Goal: Information Seeking & Learning: Find specific fact

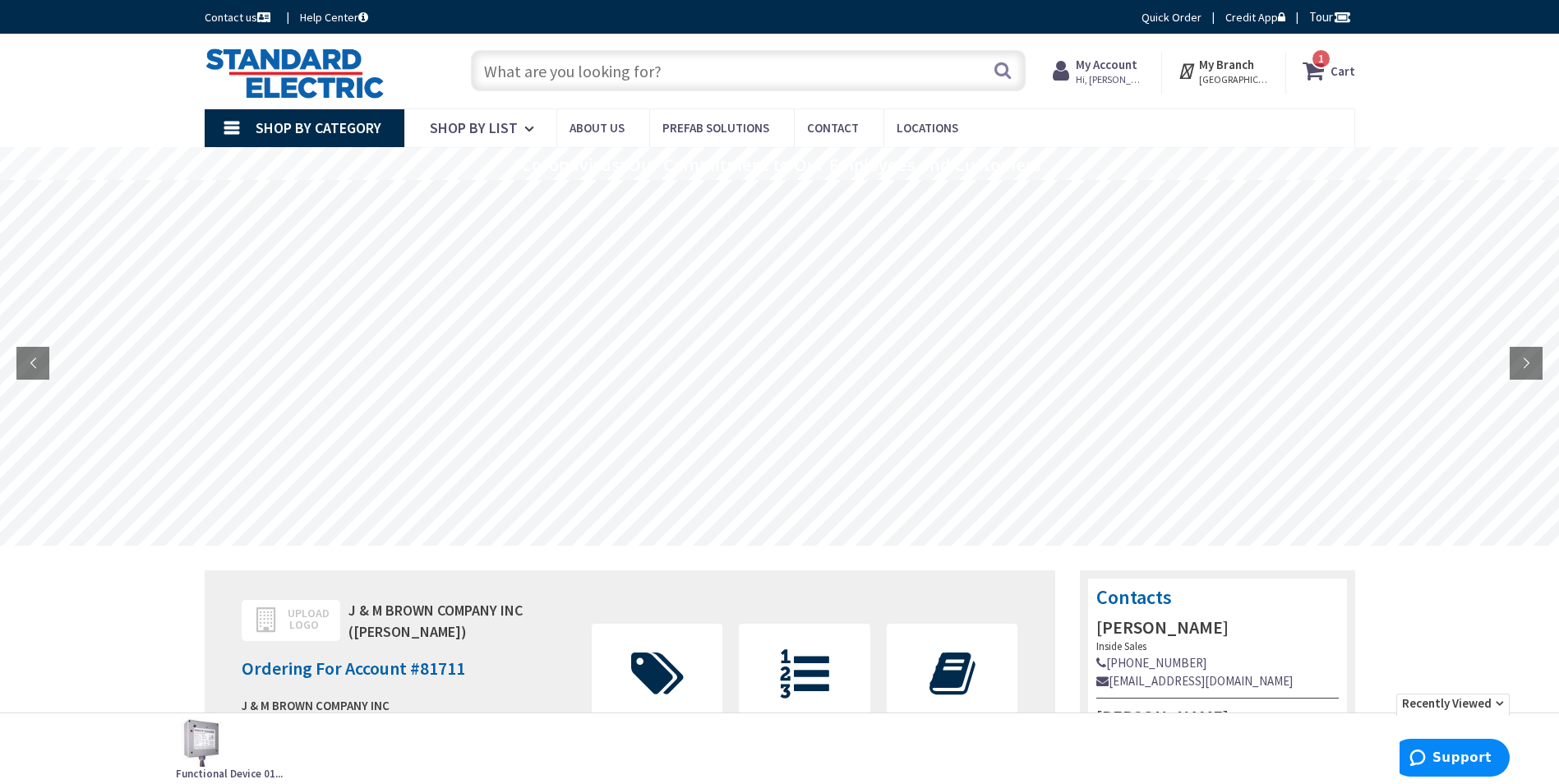
click at [679, 67] on input "text" at bounding box center [749, 71] width 555 height 41
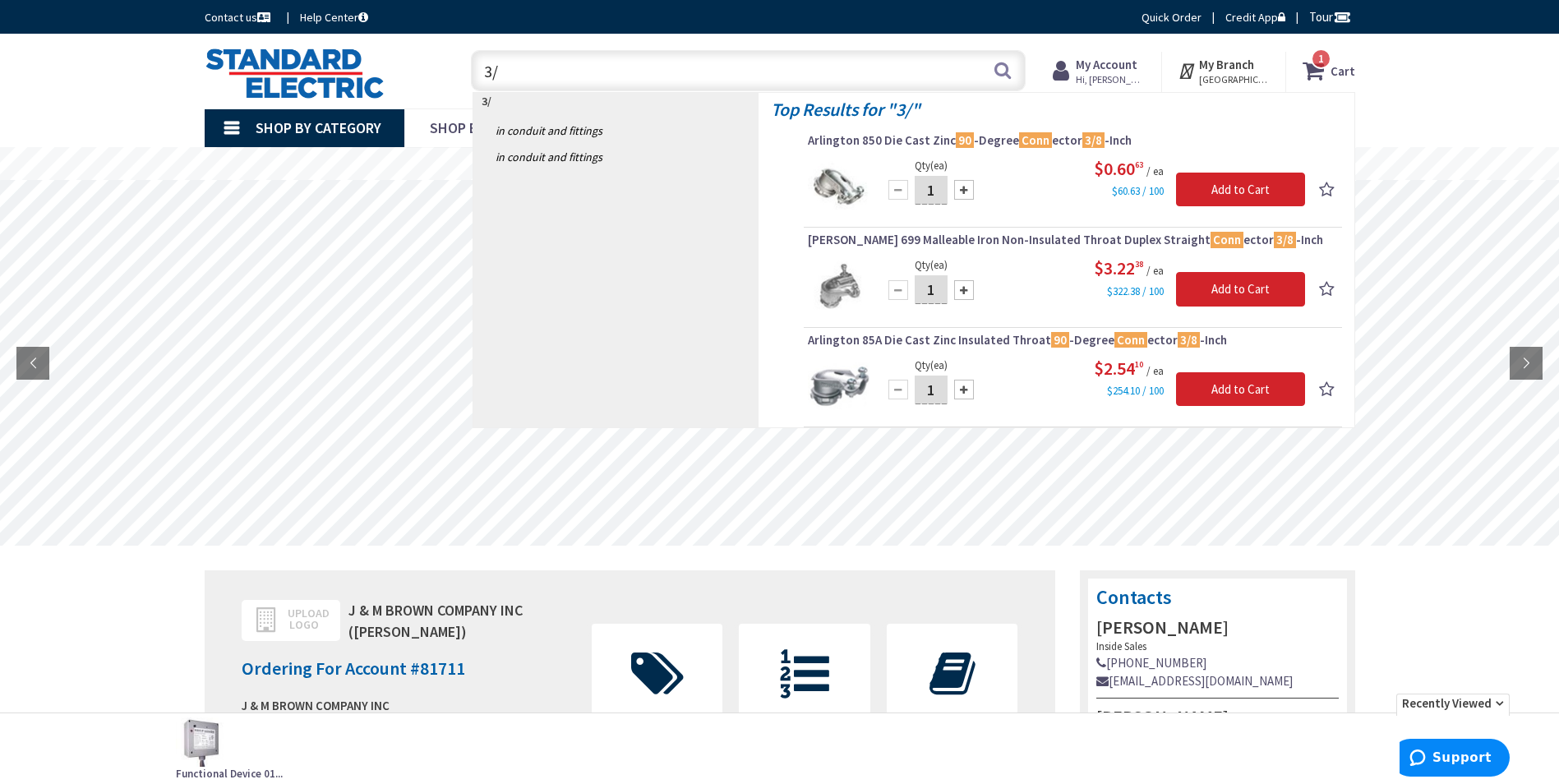
type input "3"
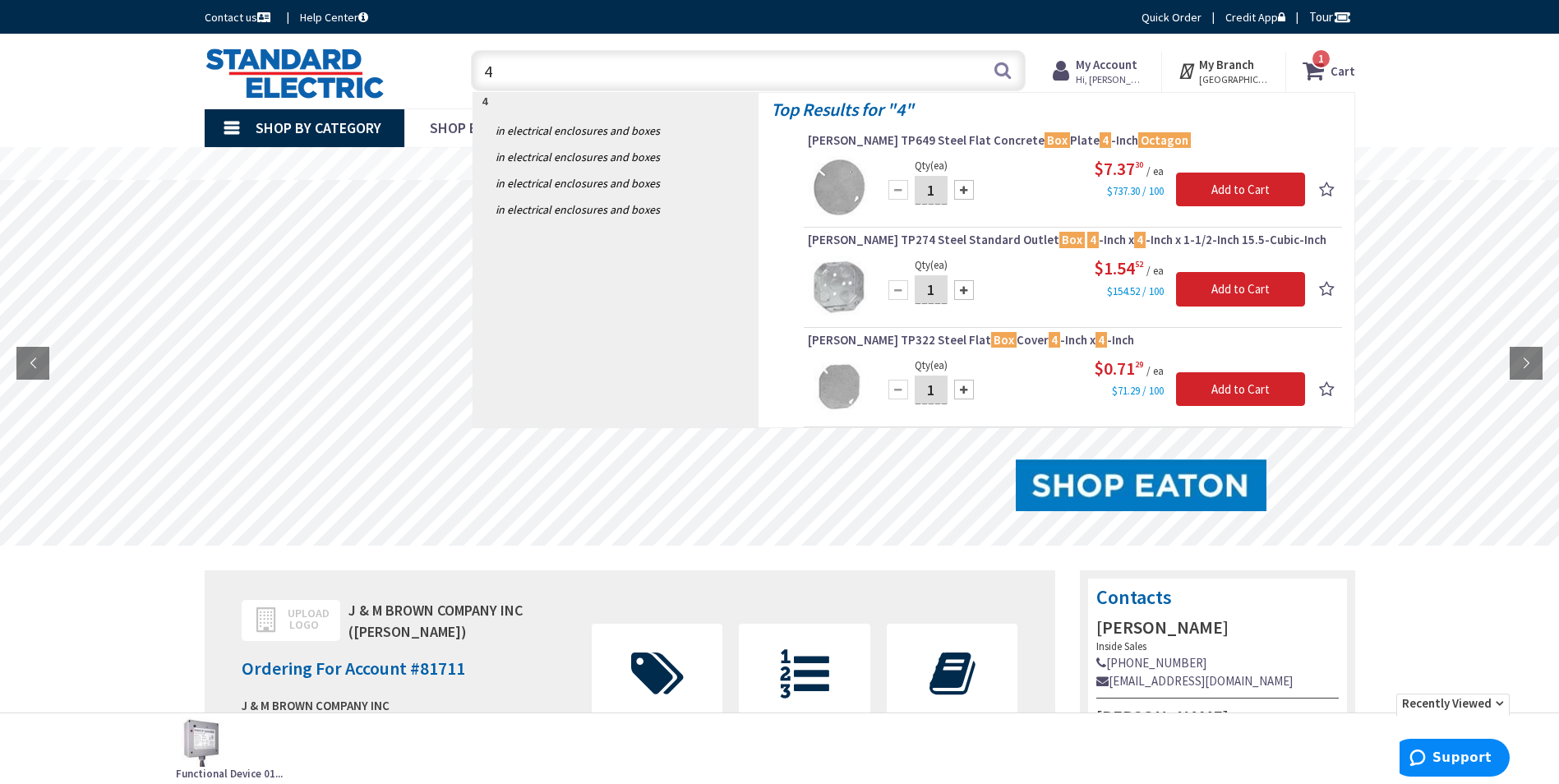
type input "4"
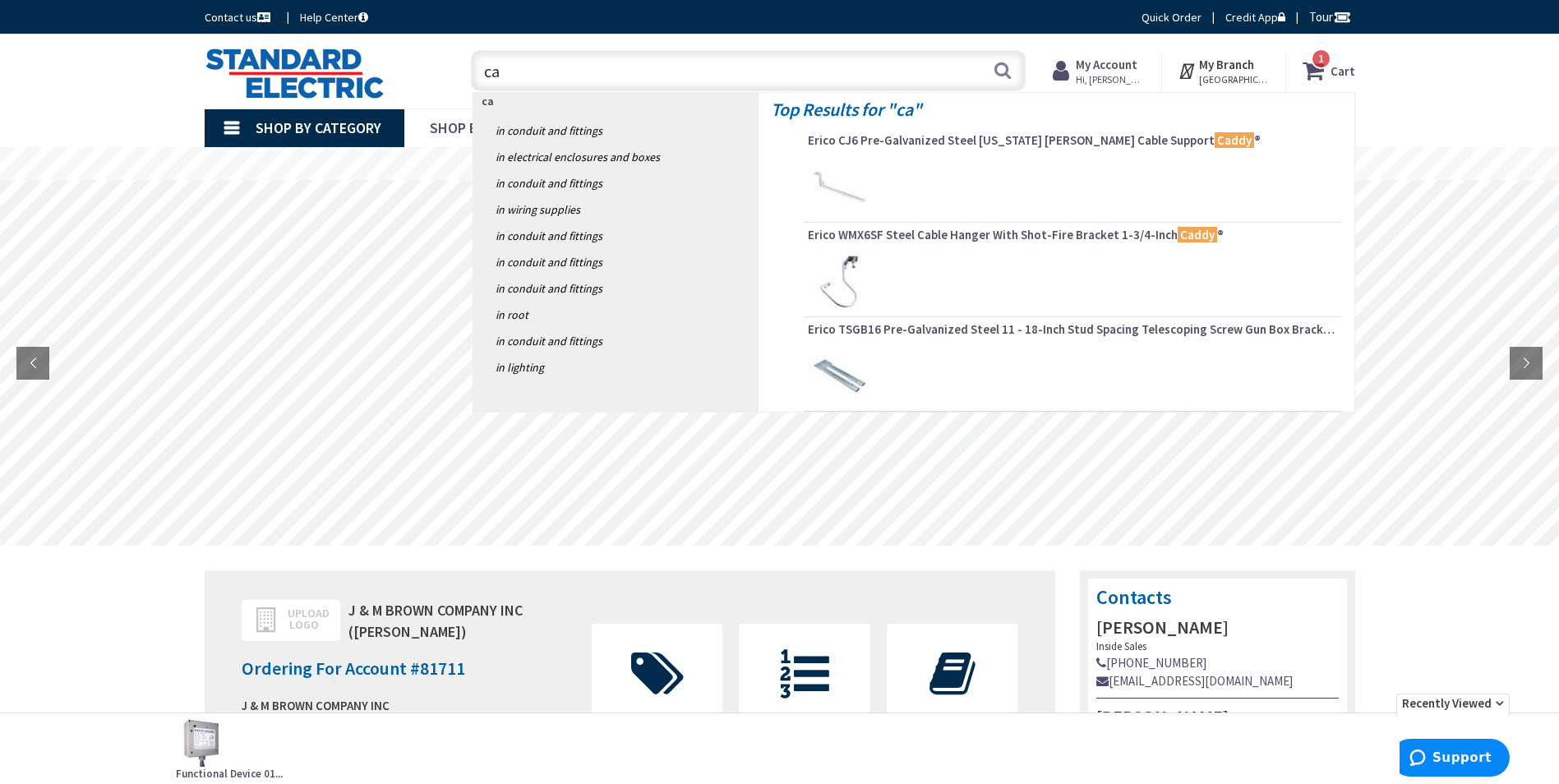
type input "c"
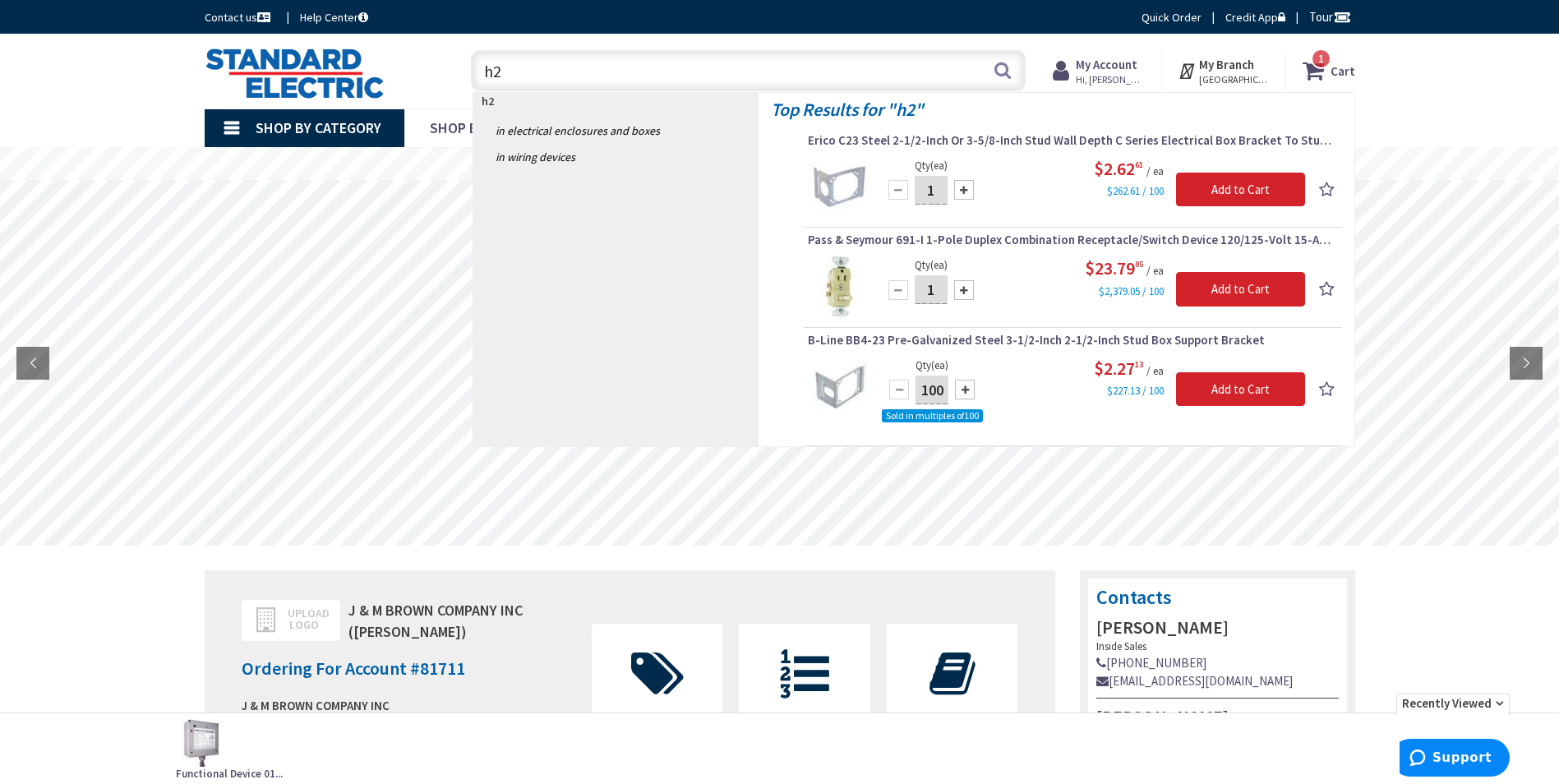
type input "h"
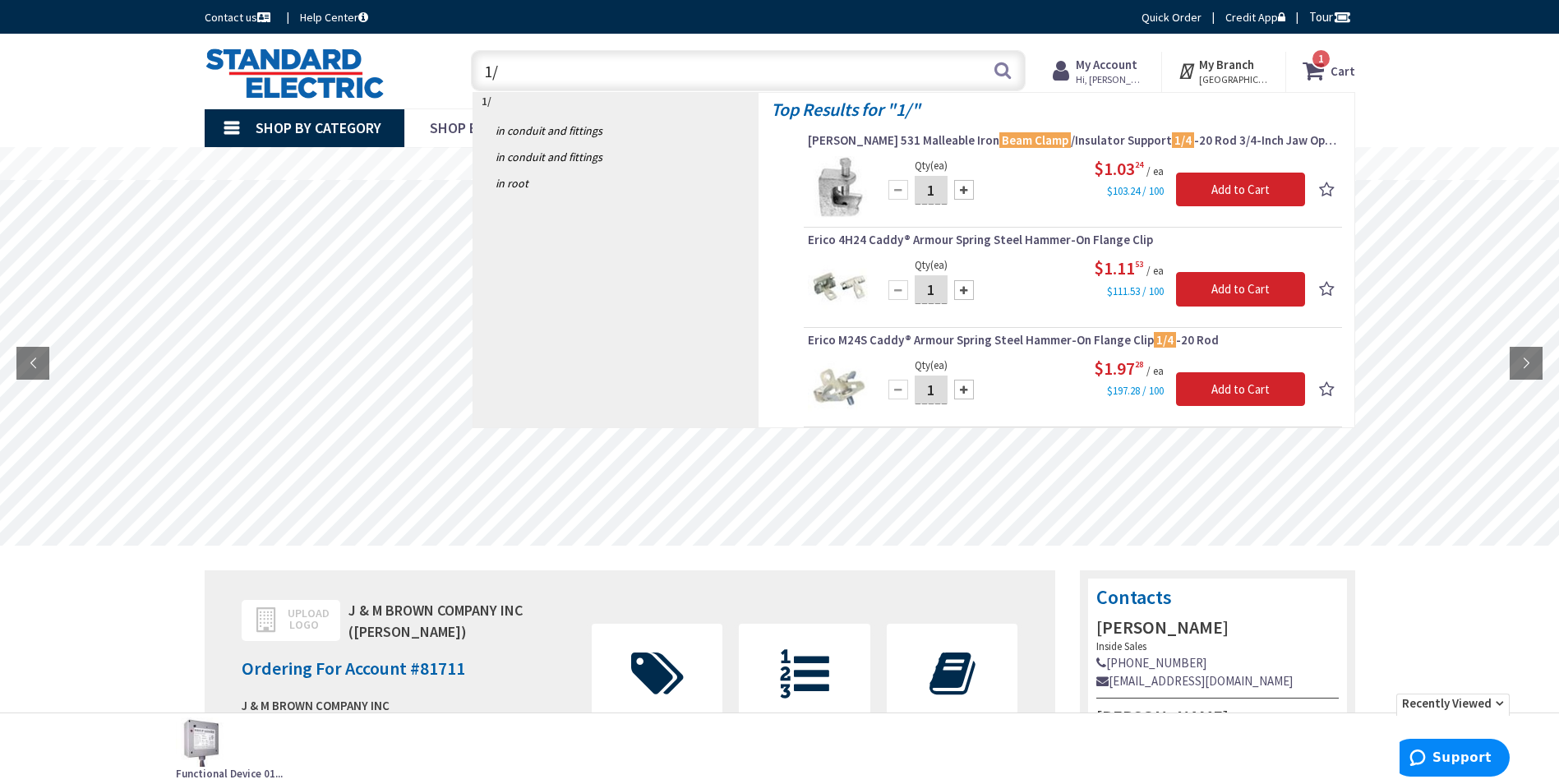
type input "1"
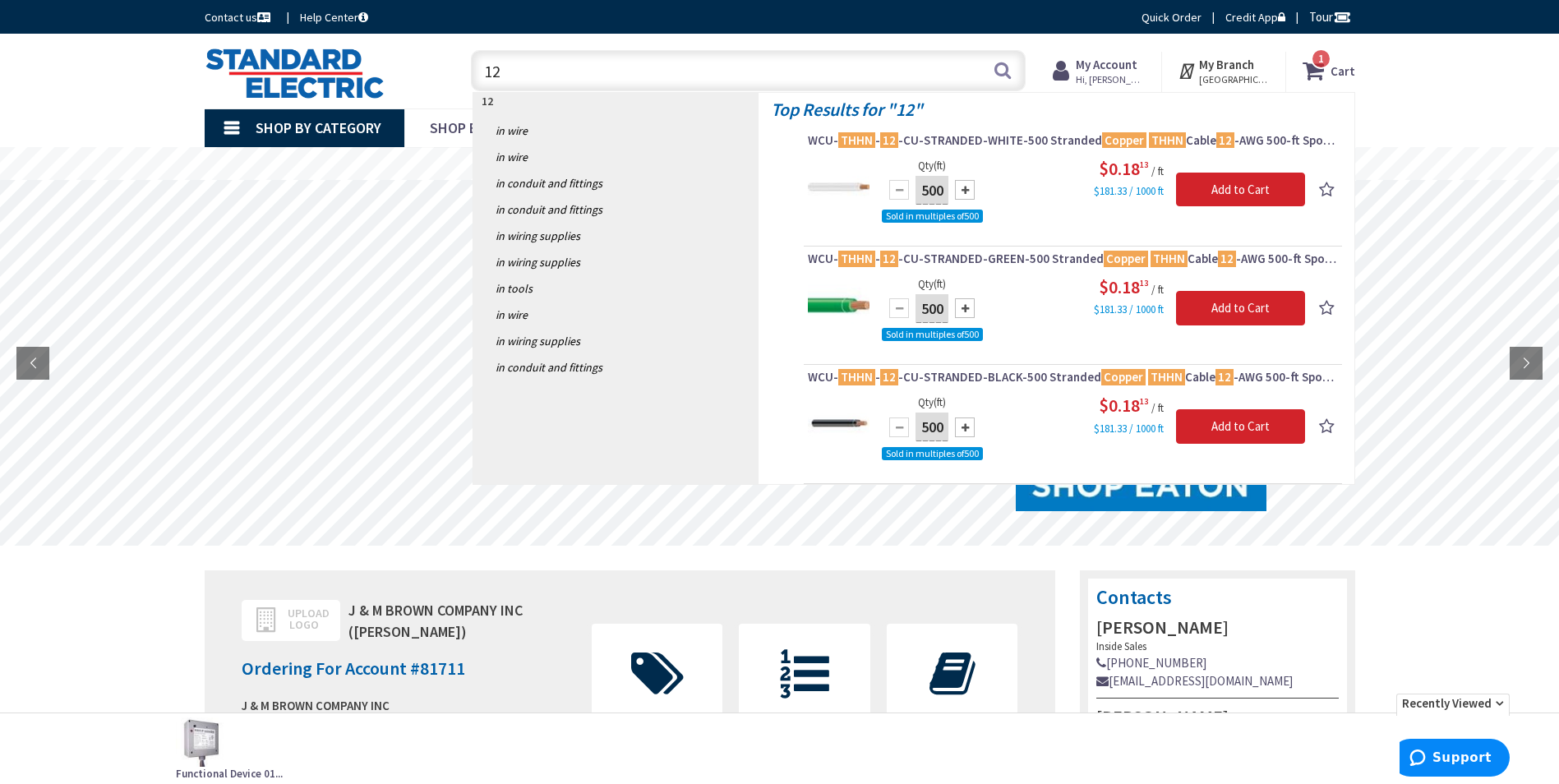
type input "1"
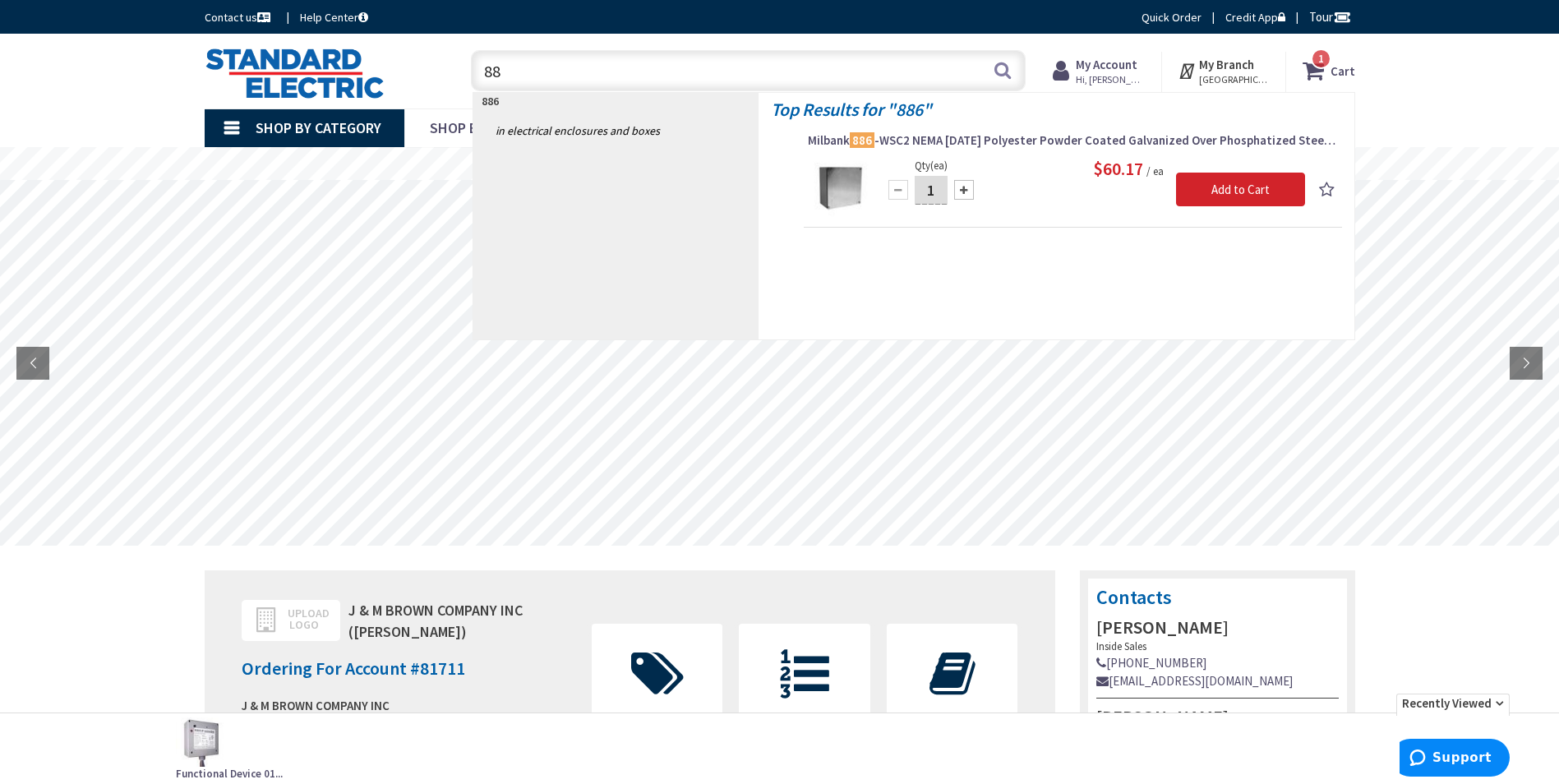
type input "8"
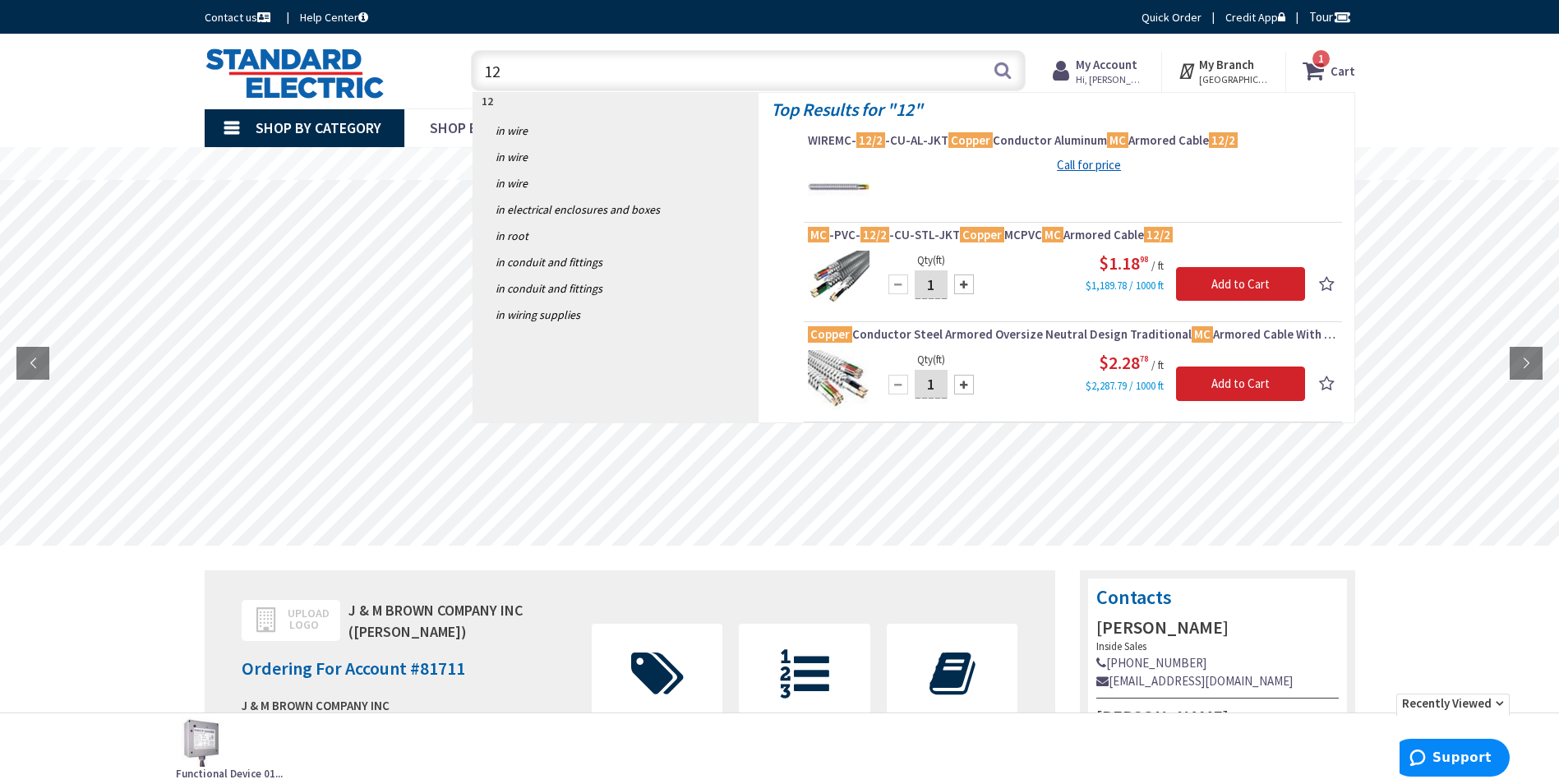
type input "1"
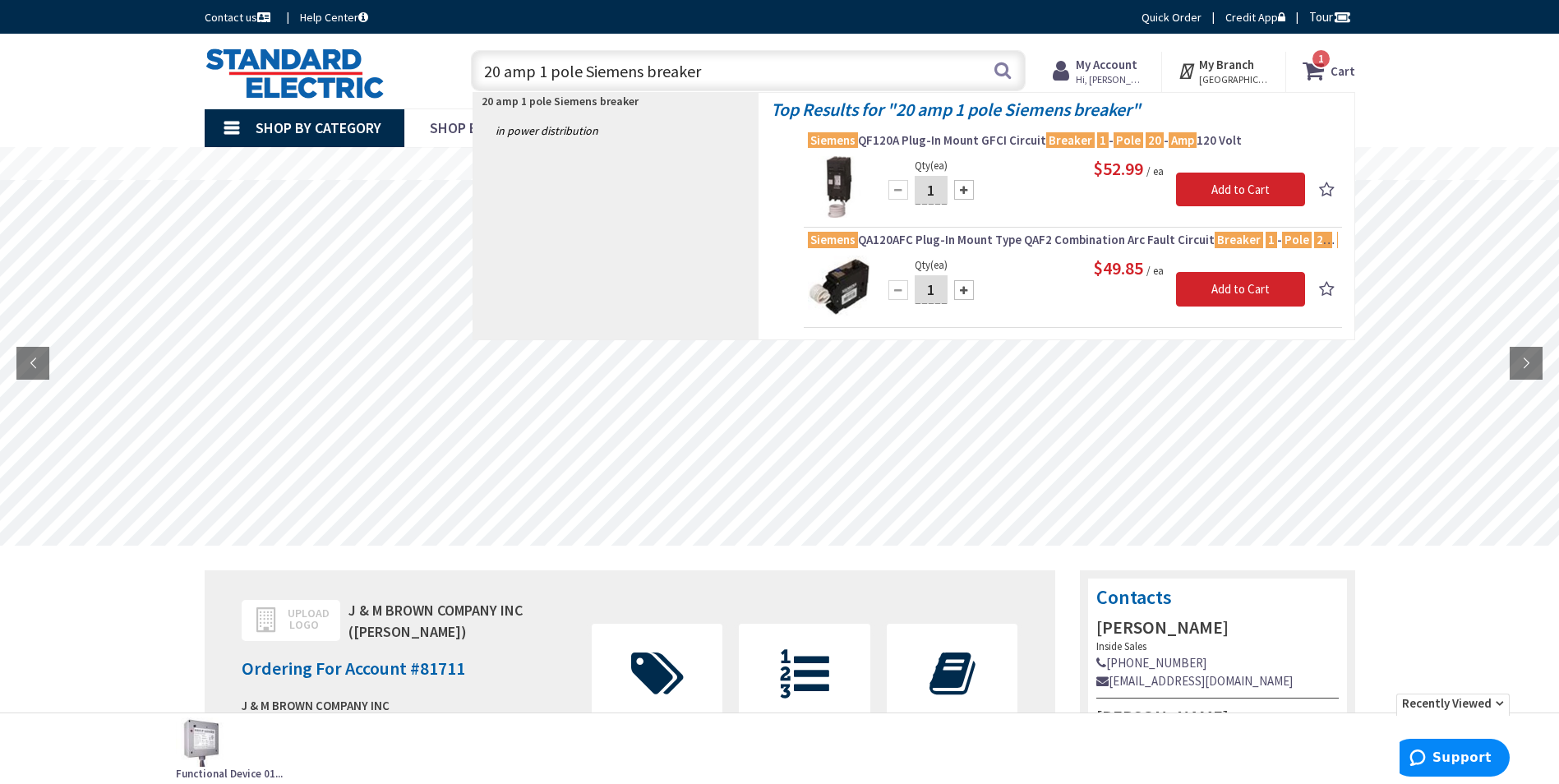
click at [639, 74] on input "20 amp 1 pole Siemens breaker" at bounding box center [749, 71] width 555 height 41
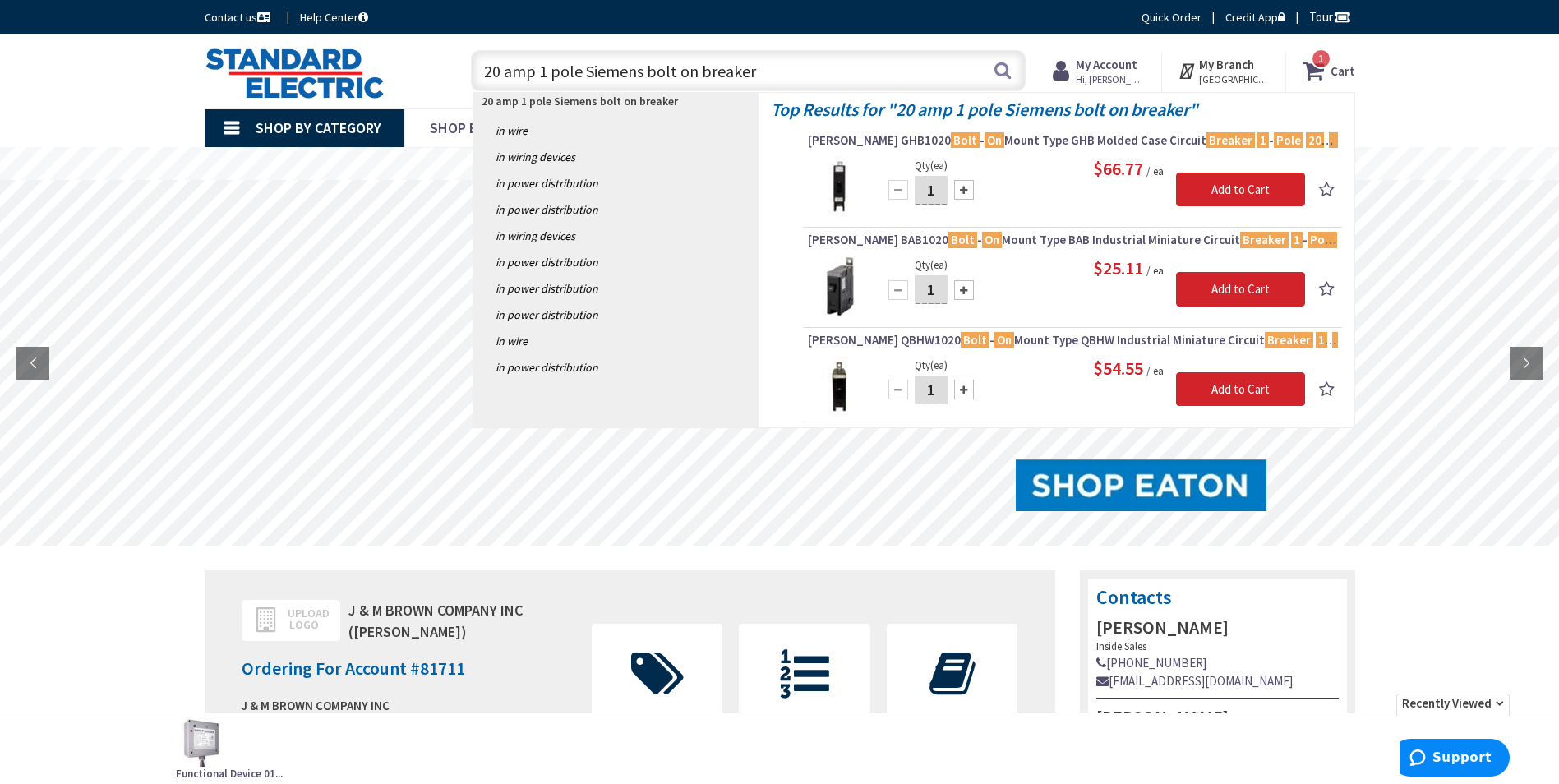
click at [773, 75] on input "20 amp 1 pole Siemens bolt on breaker" at bounding box center [749, 71] width 555 height 41
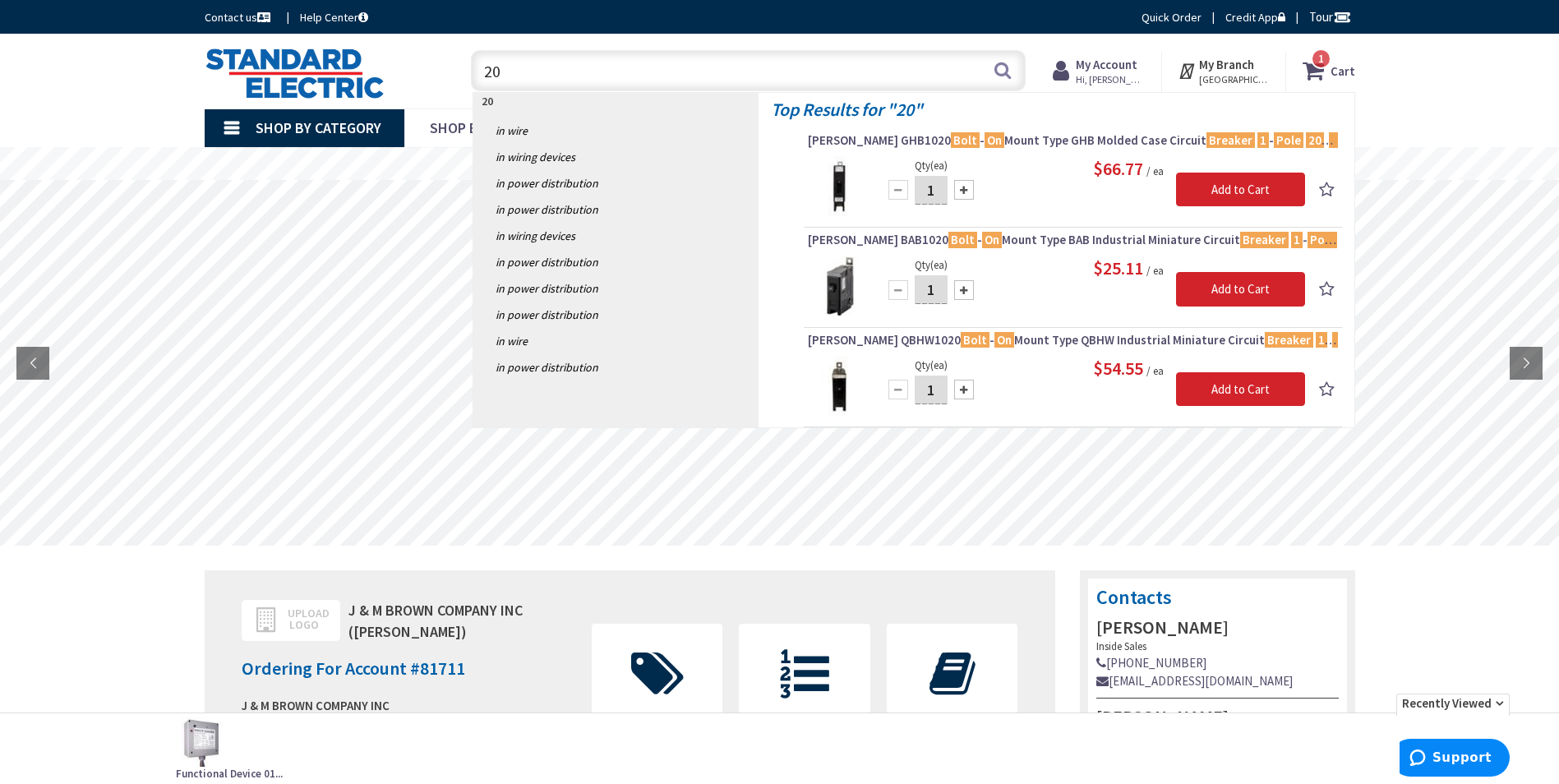
type input "2"
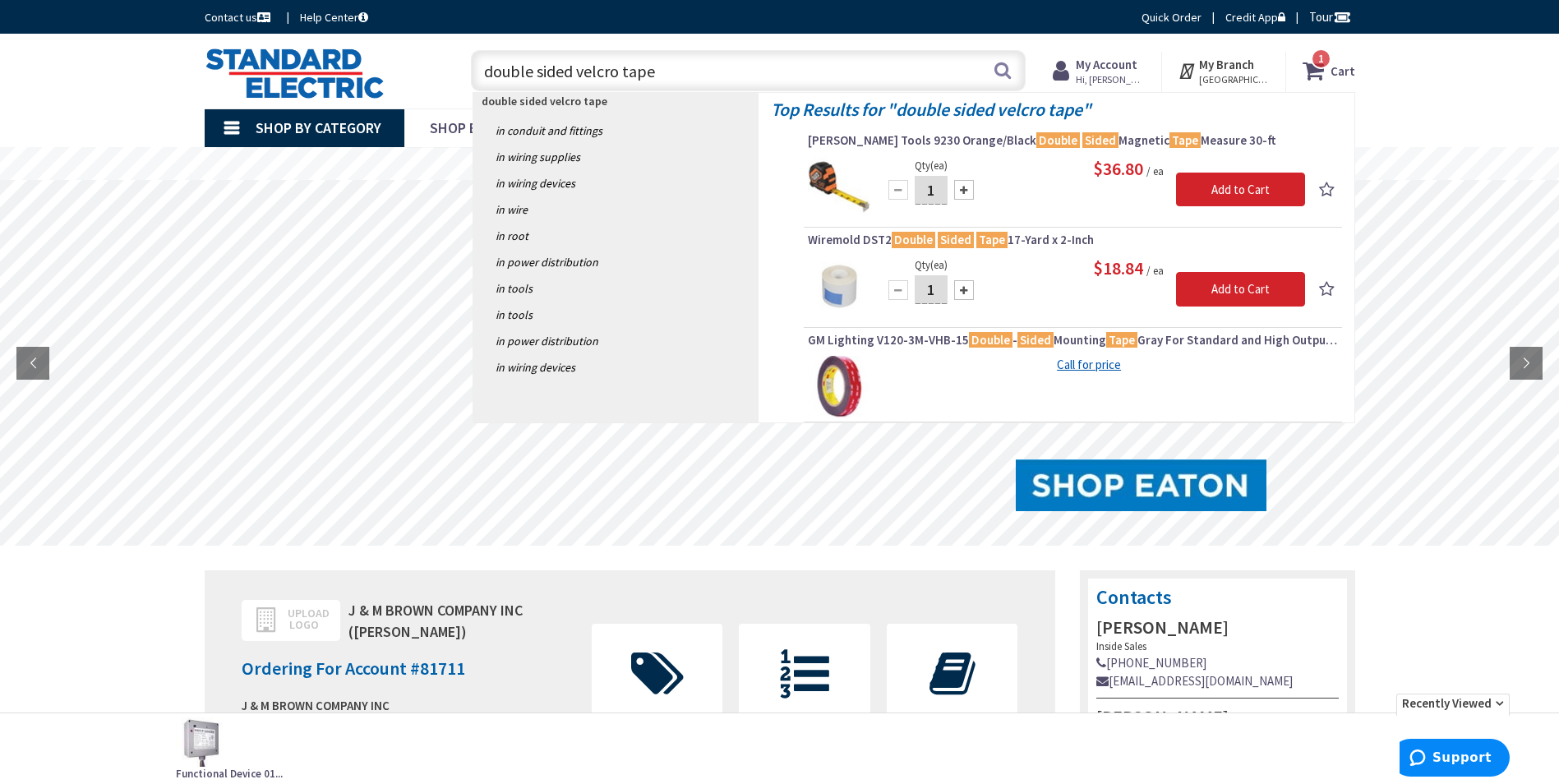
click at [482, 70] on input "double sided velcro tape" at bounding box center [749, 71] width 555 height 41
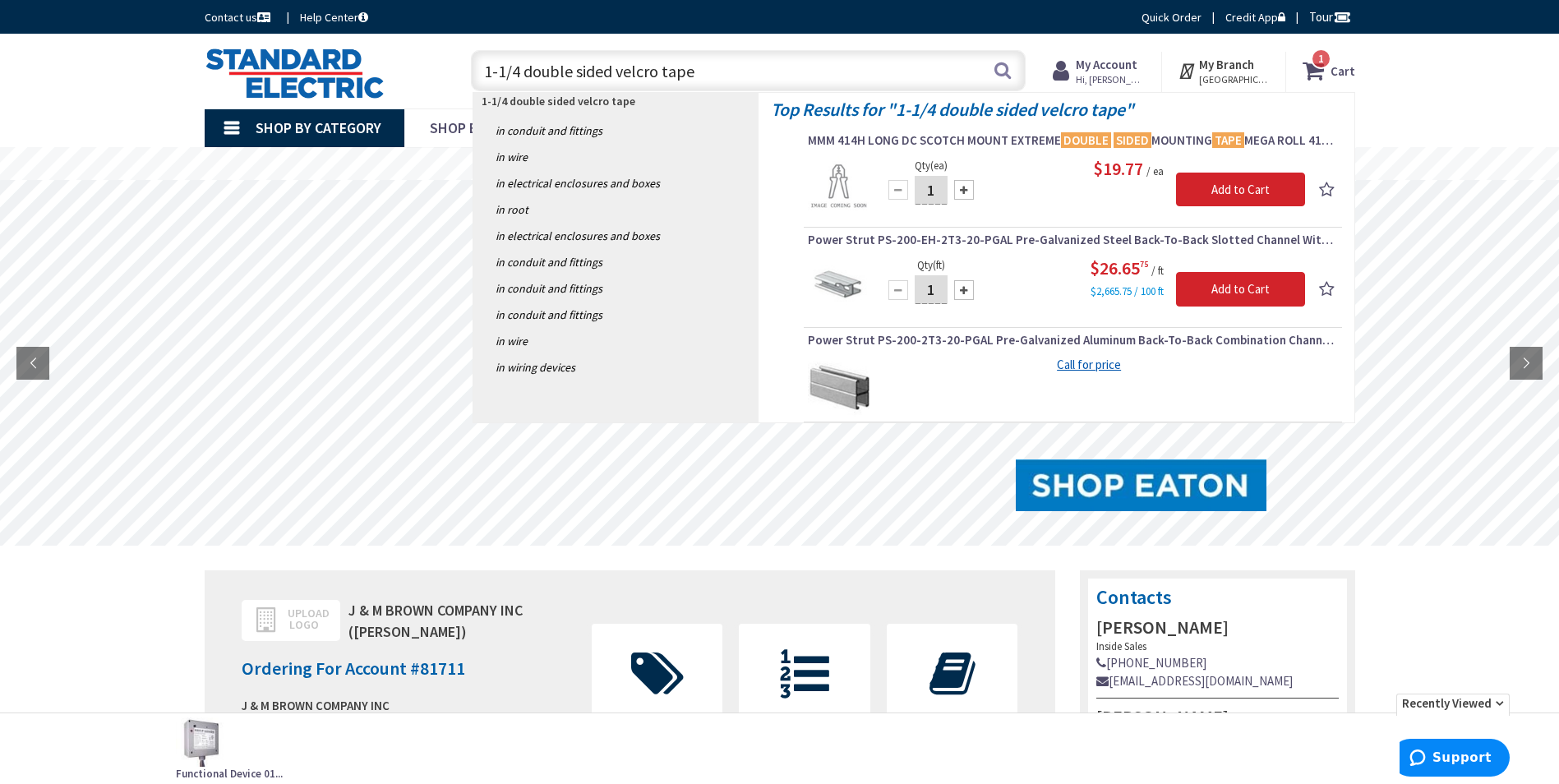
click at [613, 70] on input "1-1/4 double sided velcro tape" at bounding box center [749, 71] width 555 height 41
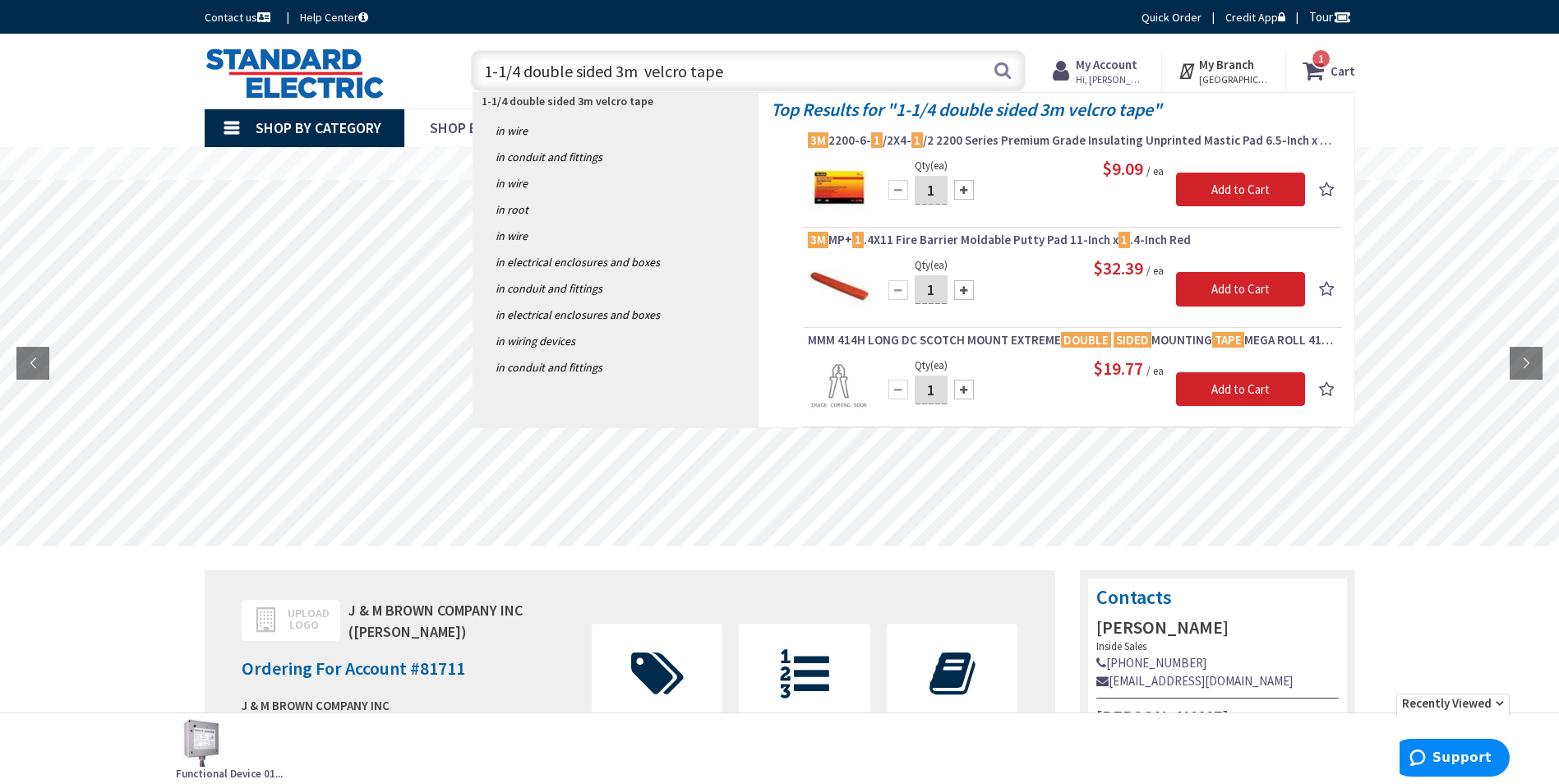
click at [686, 72] on input "1-1/4 double sided 3m velcro tape" at bounding box center [749, 71] width 555 height 41
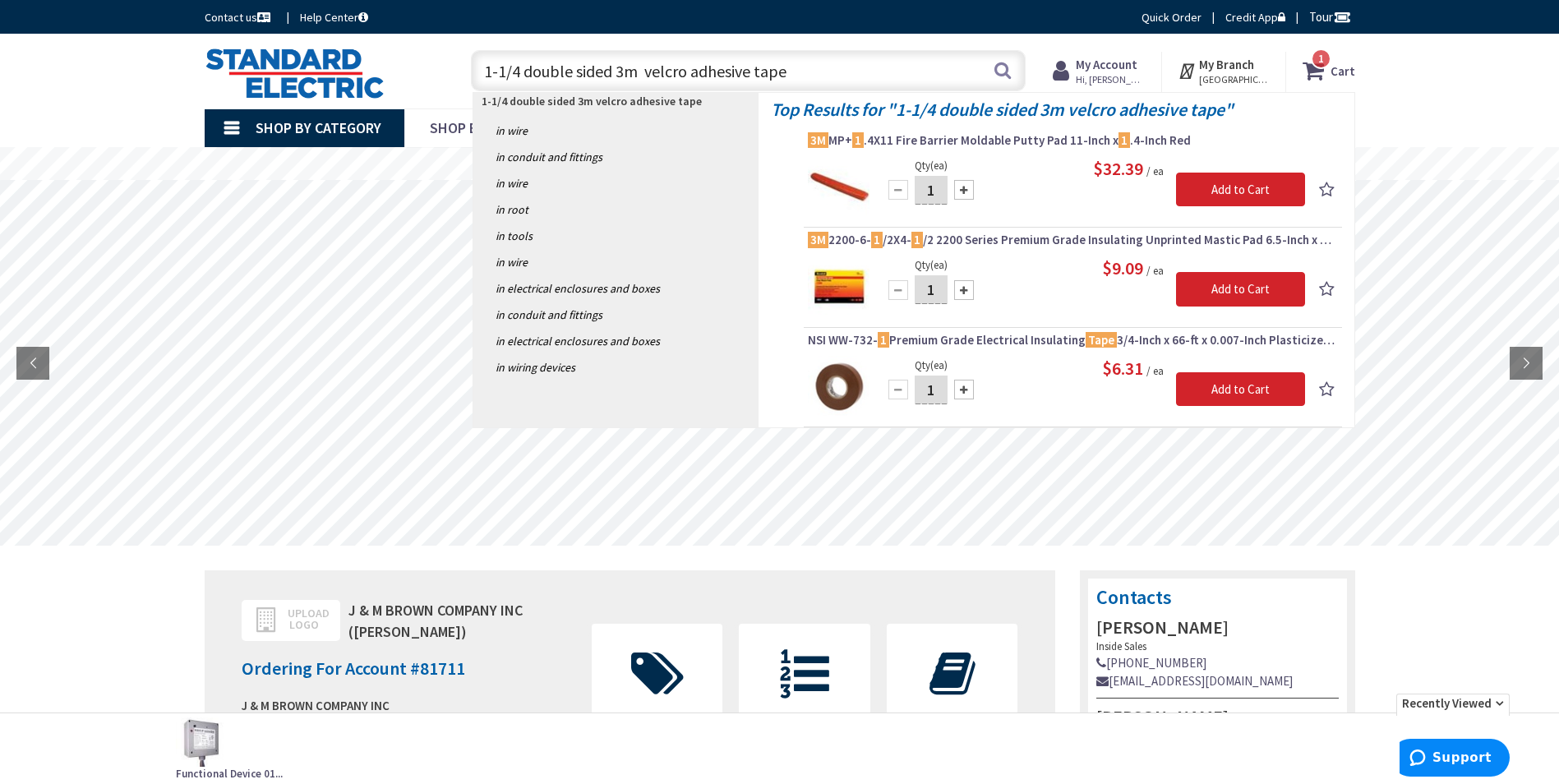
type input "1-1/4 double sided 3m velcro adhesive tape"
